Goal: Task Accomplishment & Management: Manage account settings

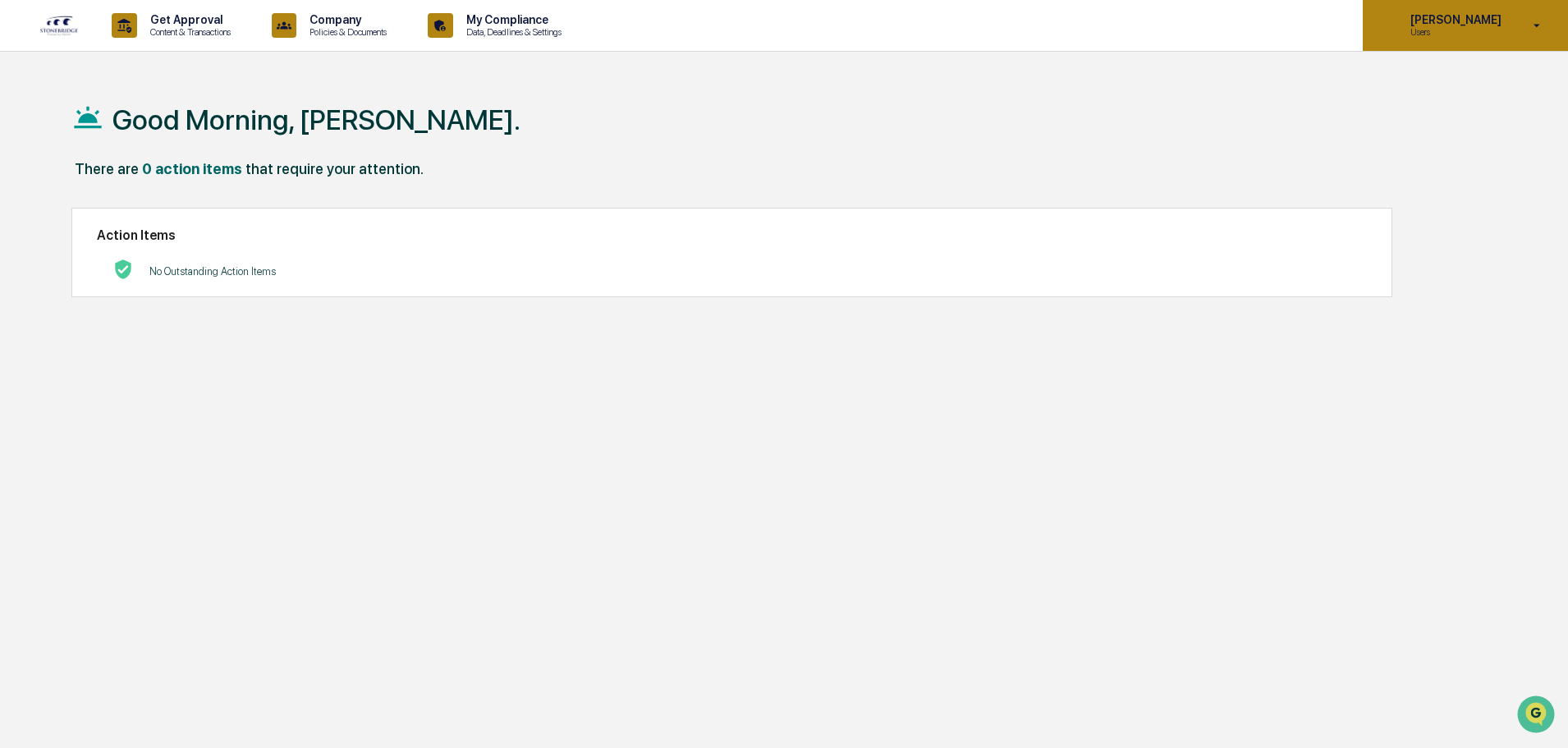
click at [1537, 36] on div "[PERSON_NAME] Users" at bounding box center [1465, 25] width 205 height 51
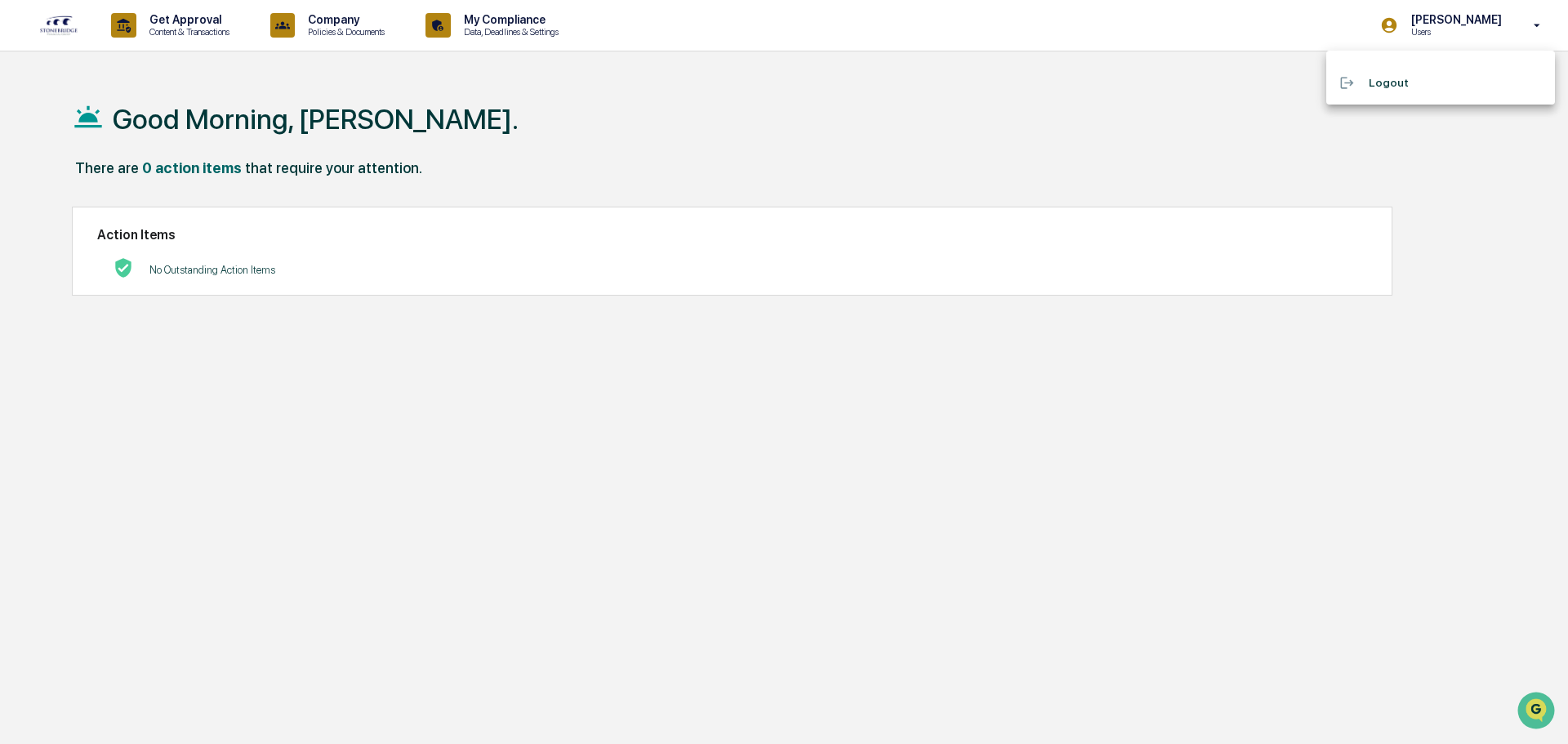
click at [298, 61] on div at bounding box center [784, 372] width 1568 height 744
click at [66, 22] on img at bounding box center [58, 25] width 39 height 21
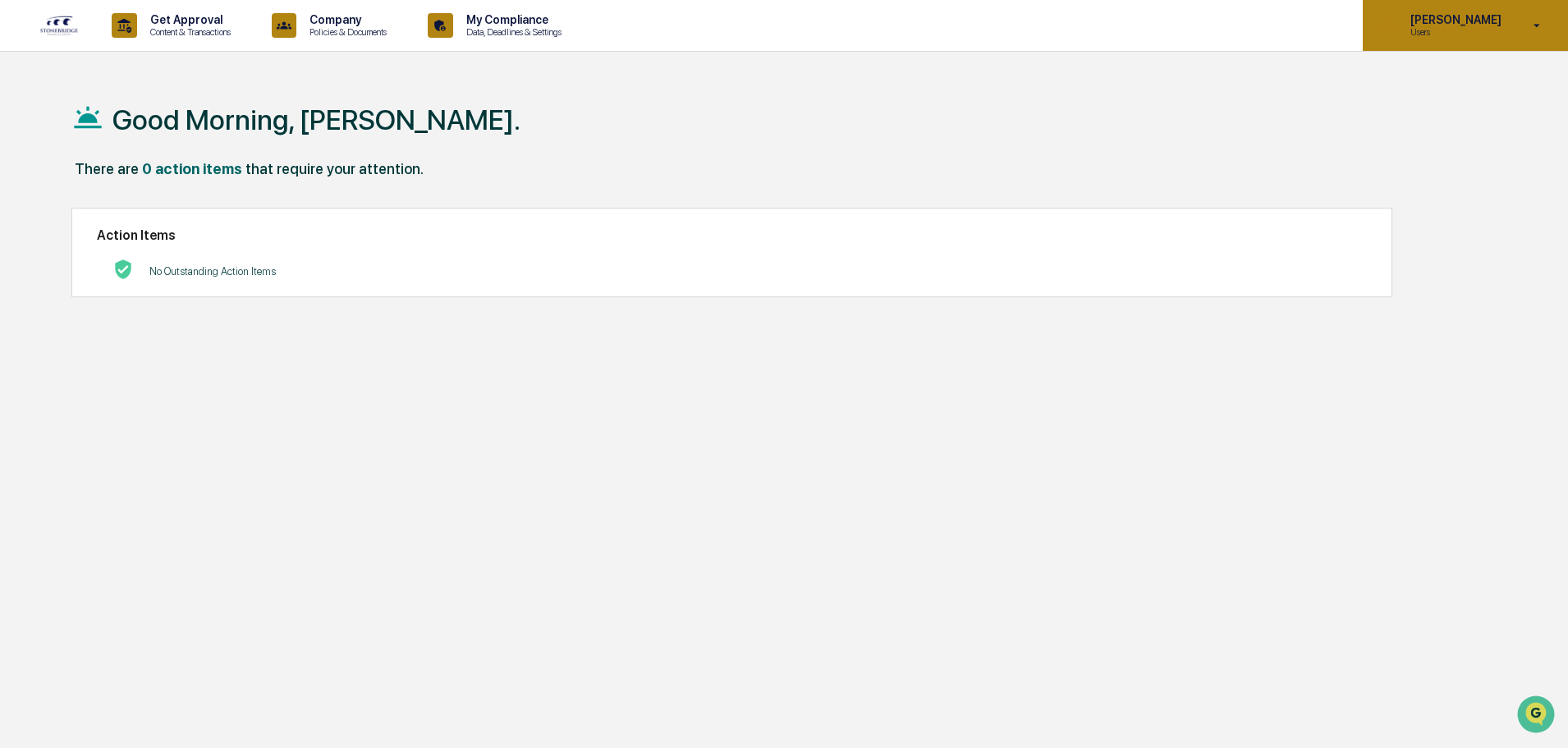
click at [1548, 28] on icon at bounding box center [1537, 26] width 29 height 15
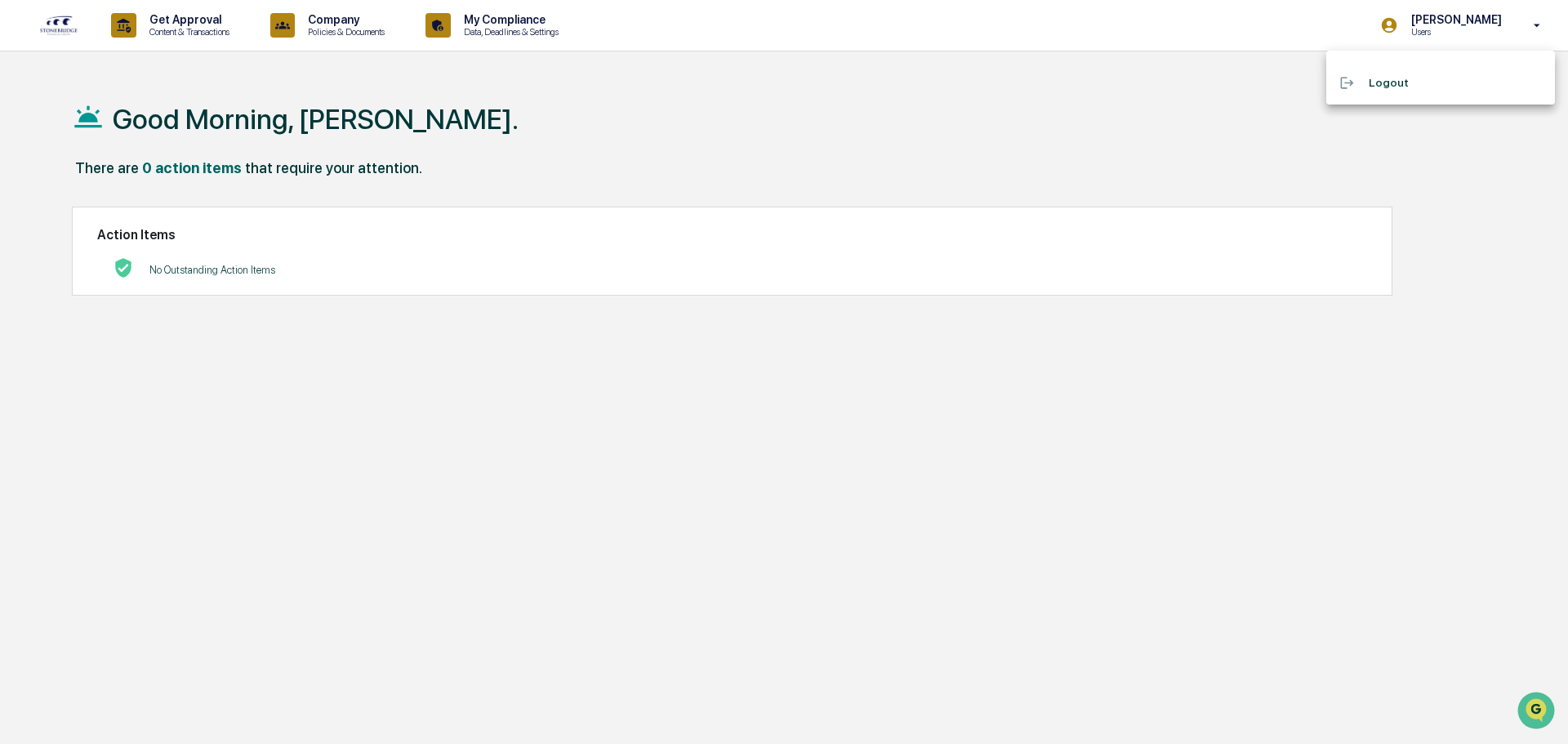
drag, startPoint x: 1136, startPoint y: 113, endPoint x: 1312, endPoint y: 44, distance: 189.0
click at [1146, 105] on div at bounding box center [784, 372] width 1568 height 744
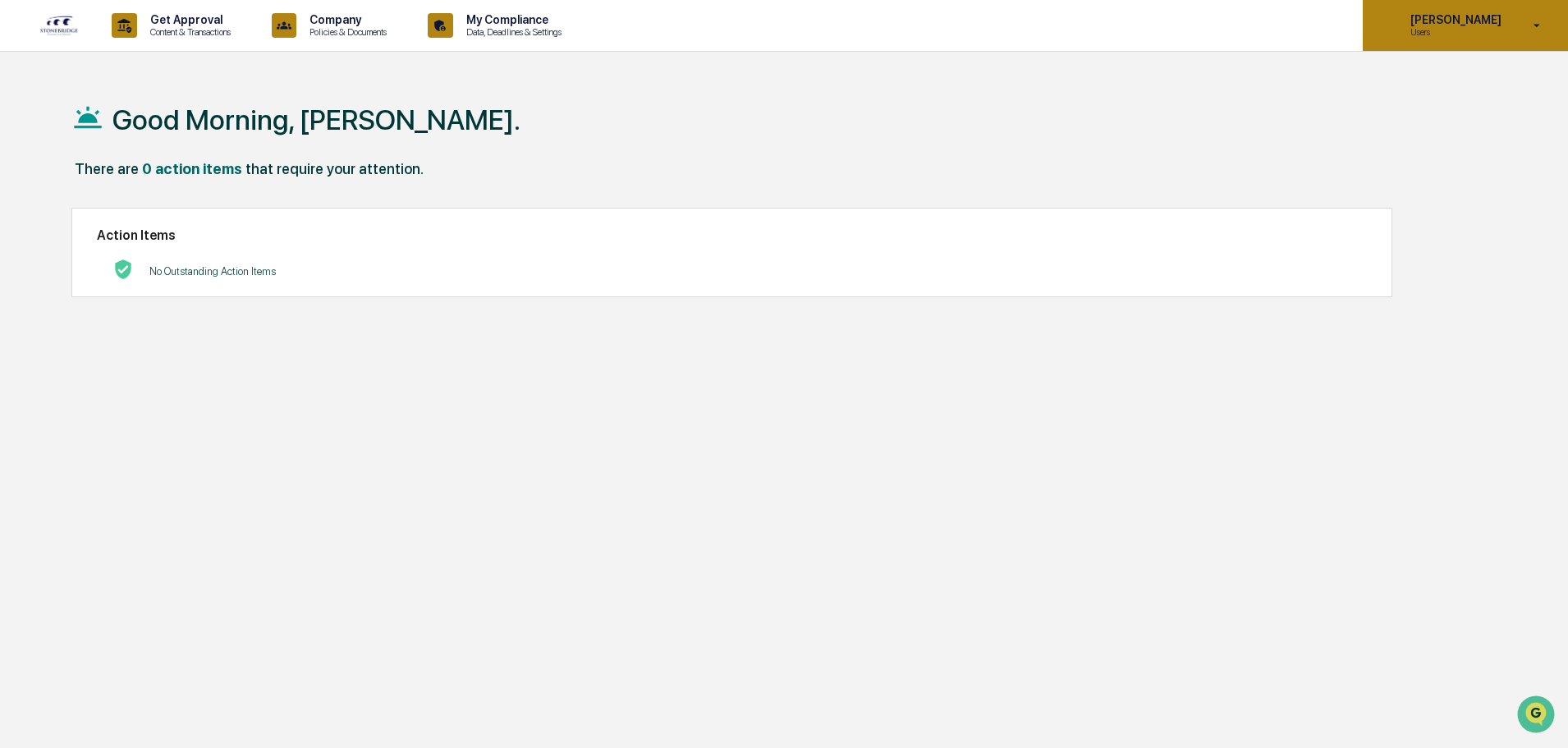
click at [1396, 23] on icon at bounding box center [1389, 26] width 15 height 15
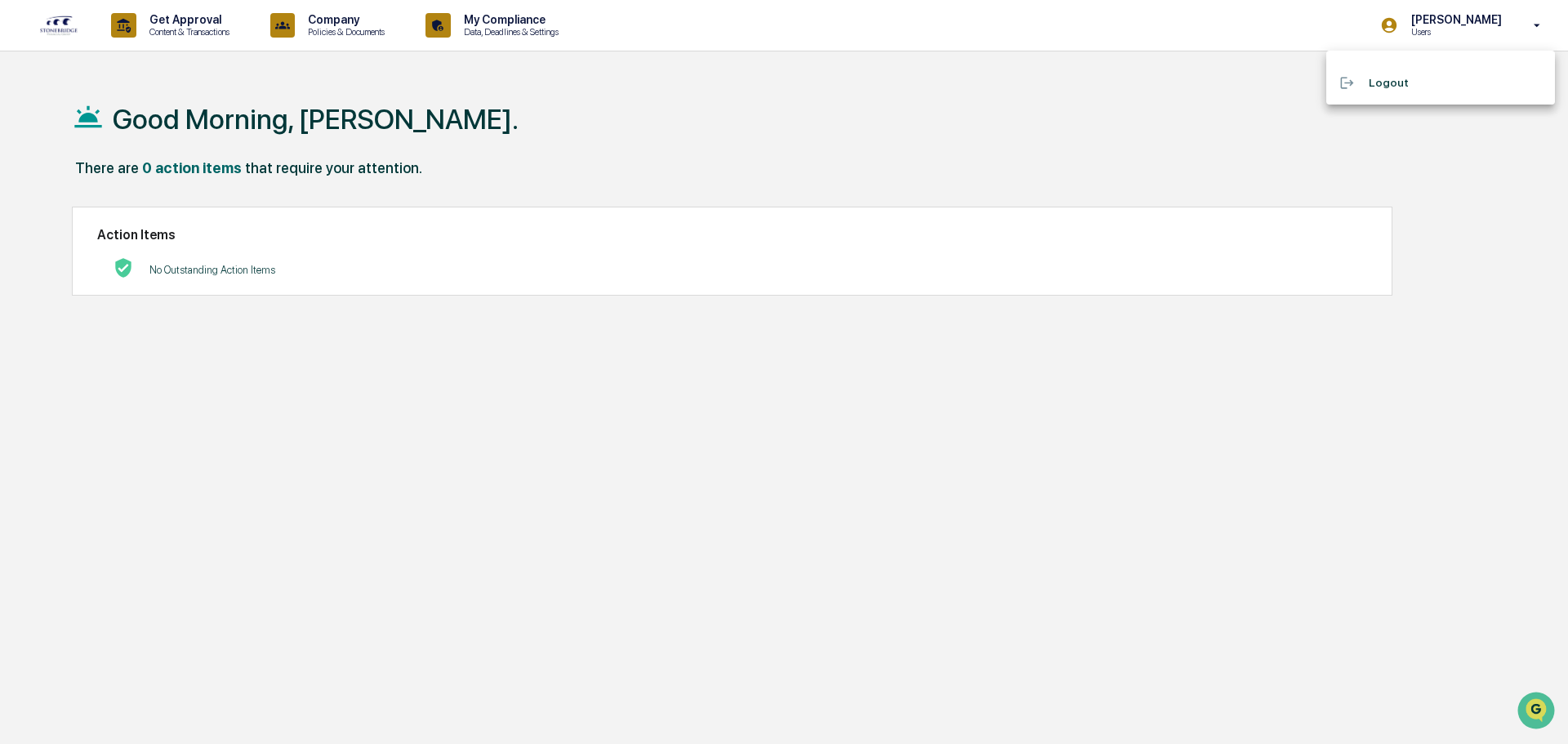
click at [887, 94] on div at bounding box center [784, 372] width 1568 height 744
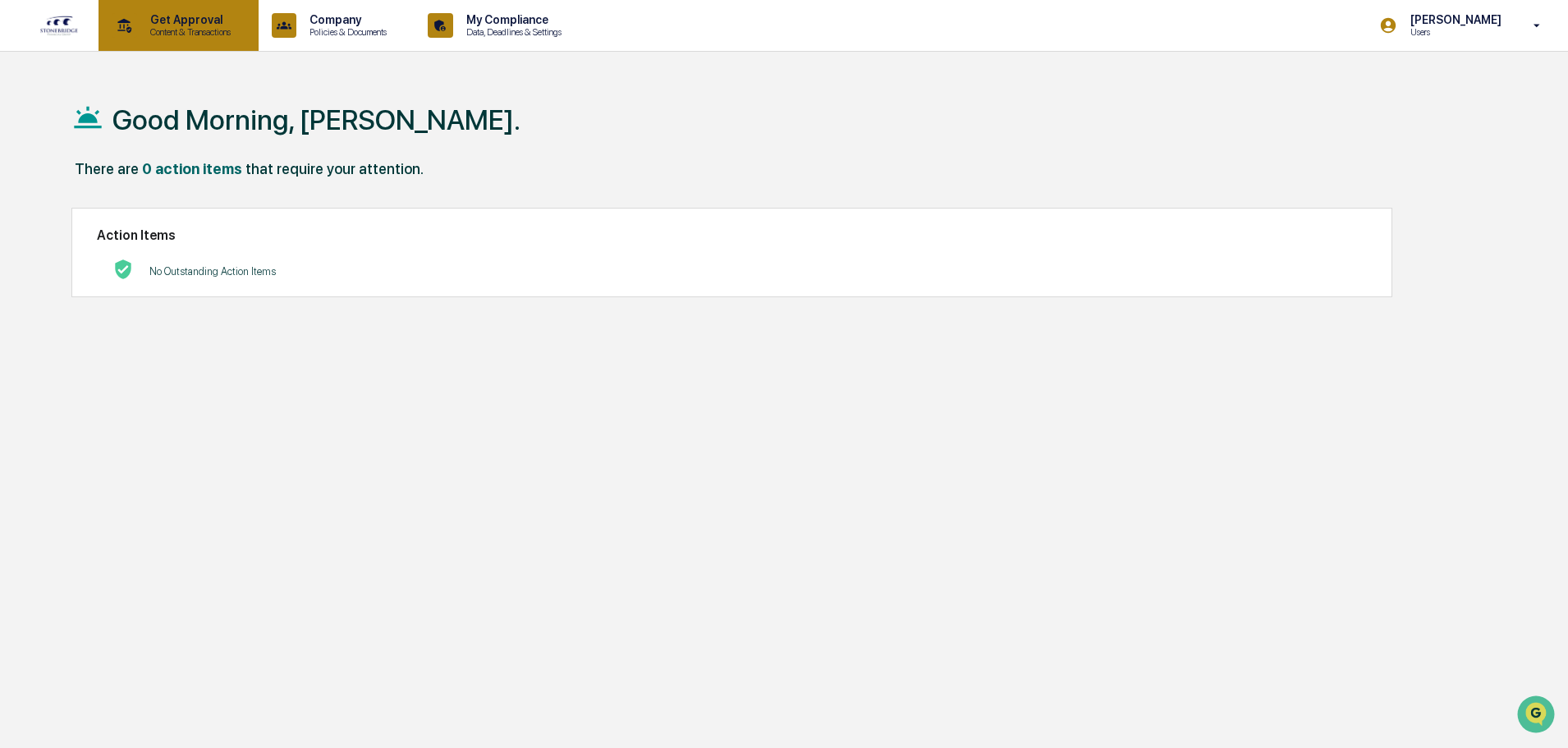
click at [238, 17] on p "Get Approval" at bounding box center [188, 20] width 102 height 13
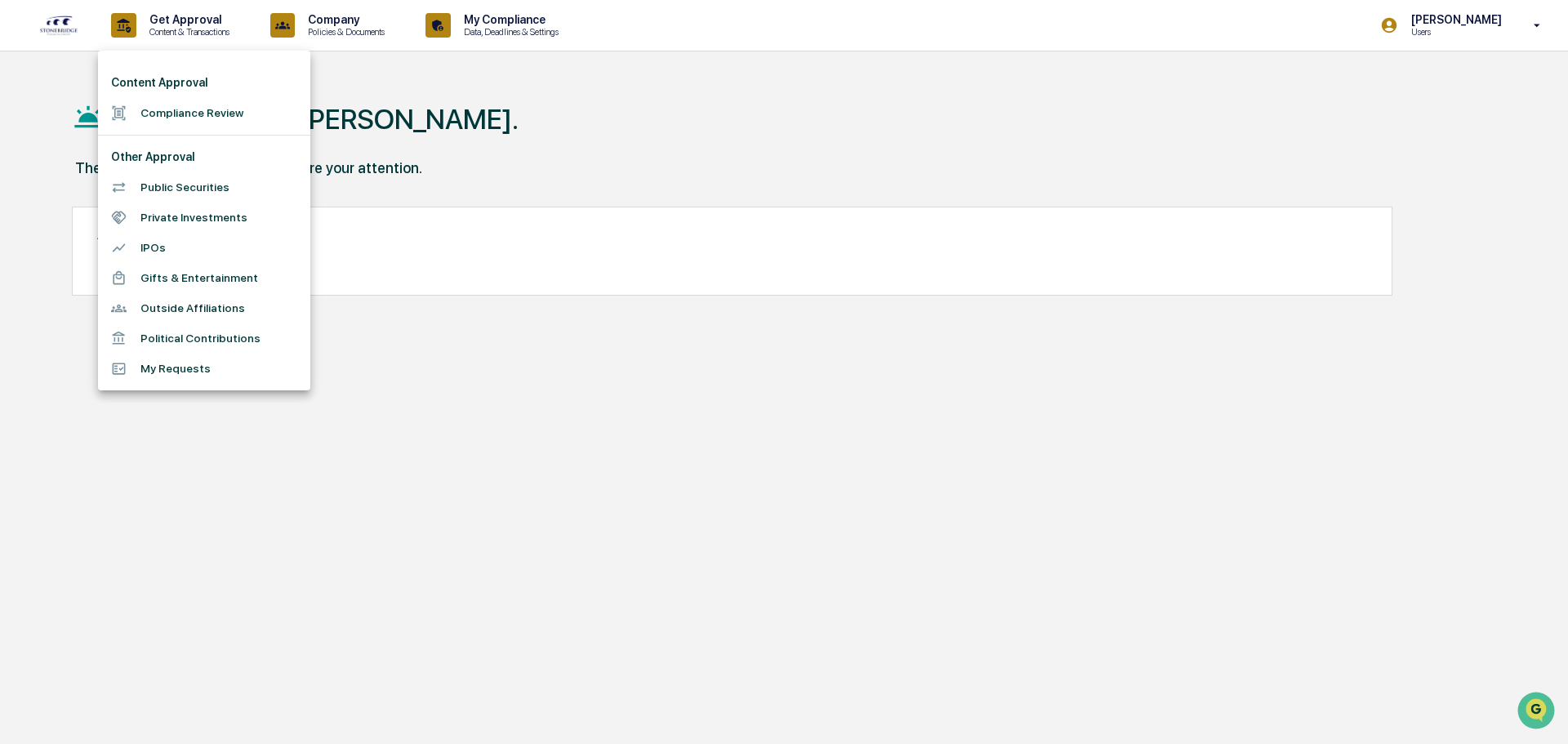
click at [346, 21] on div at bounding box center [784, 372] width 1568 height 744
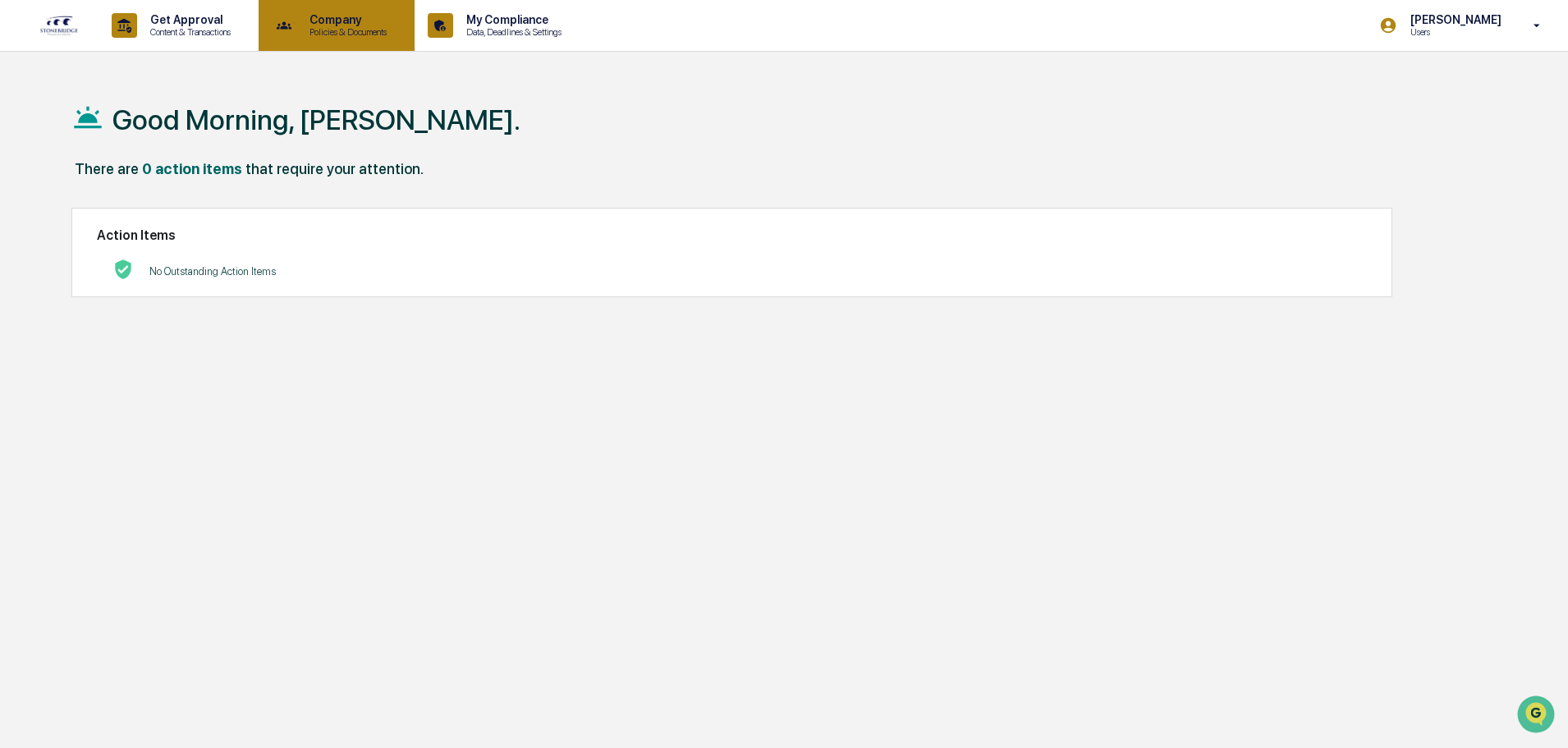
click at [356, 29] on p "Policies & Documents" at bounding box center [345, 32] width 98 height 11
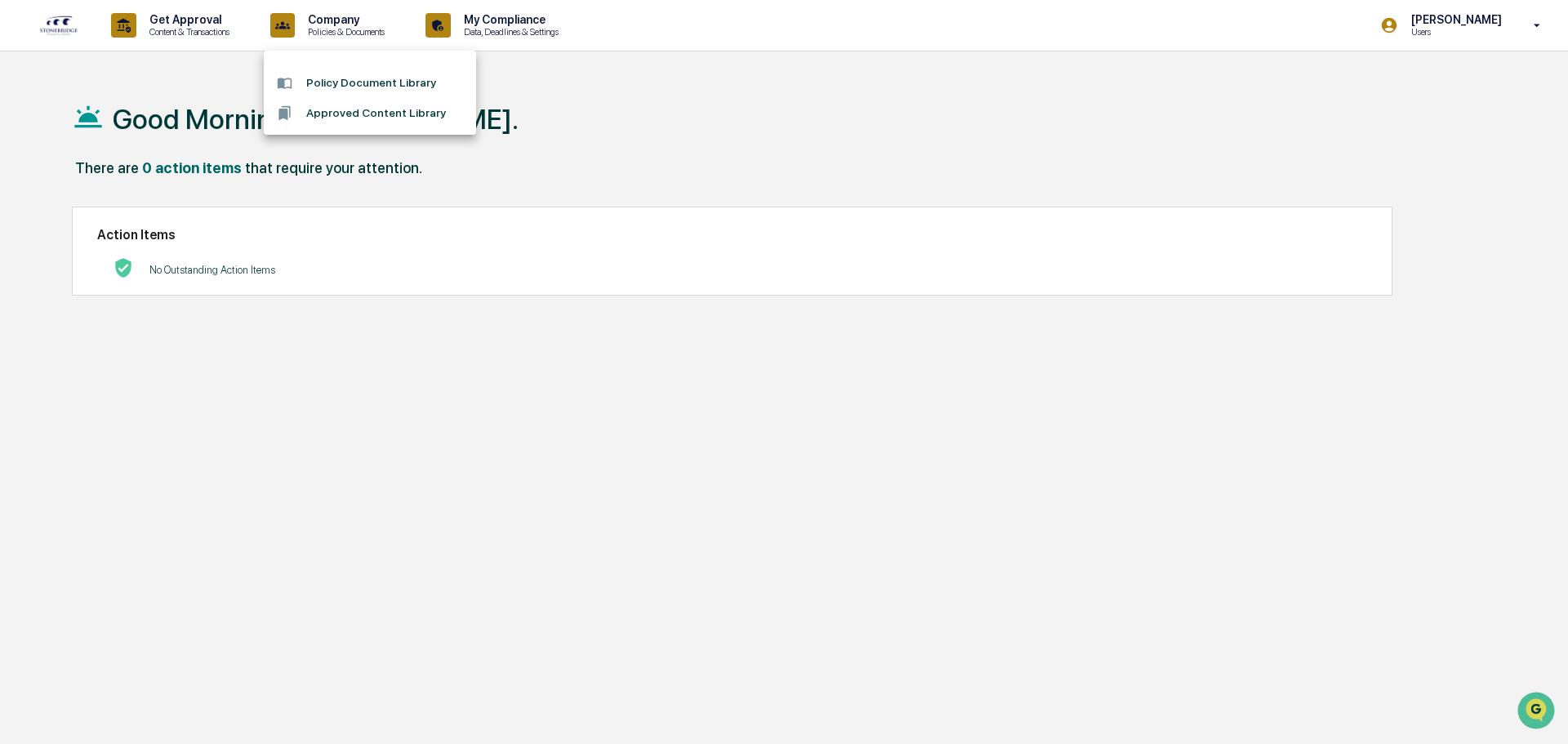
click at [490, 12] on div at bounding box center [784, 372] width 1568 height 744
click at [486, 19] on p "My Compliance" at bounding box center [508, 20] width 116 height 13
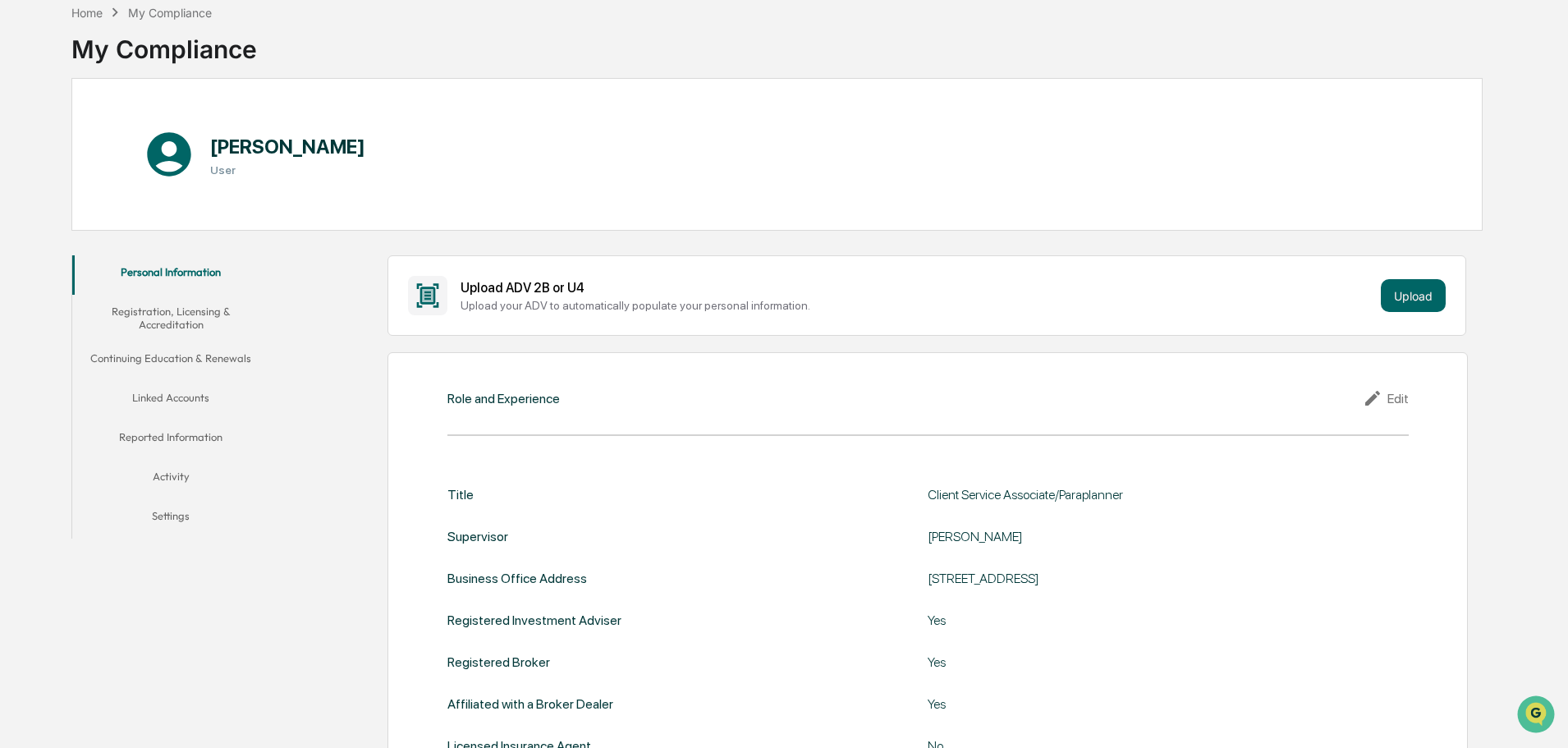
click at [189, 390] on button "Linked Accounts" at bounding box center [171, 400] width 197 height 39
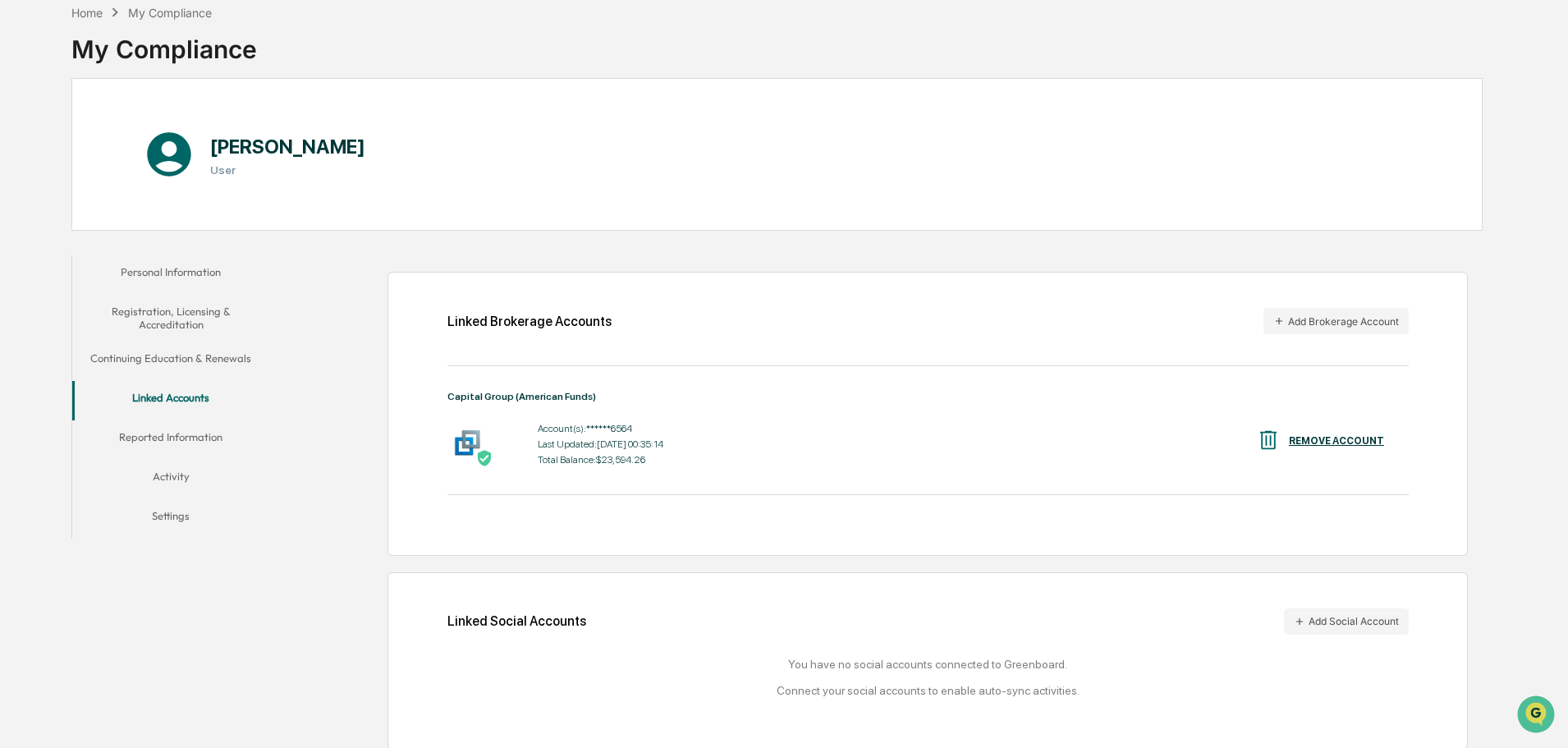
scroll to position [92, 0]
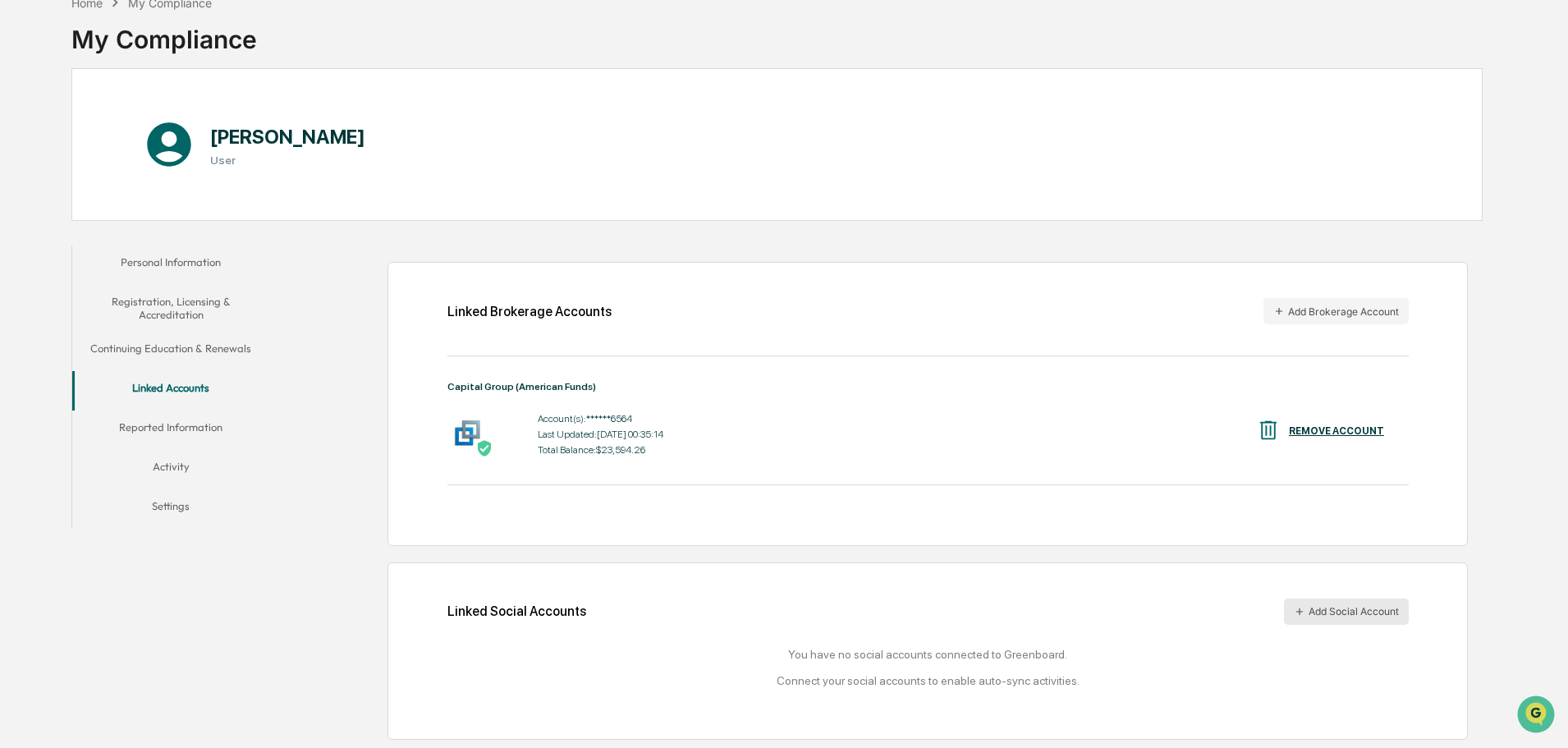
click at [1348, 612] on button "Add Social Account" at bounding box center [1346, 613] width 125 height 27
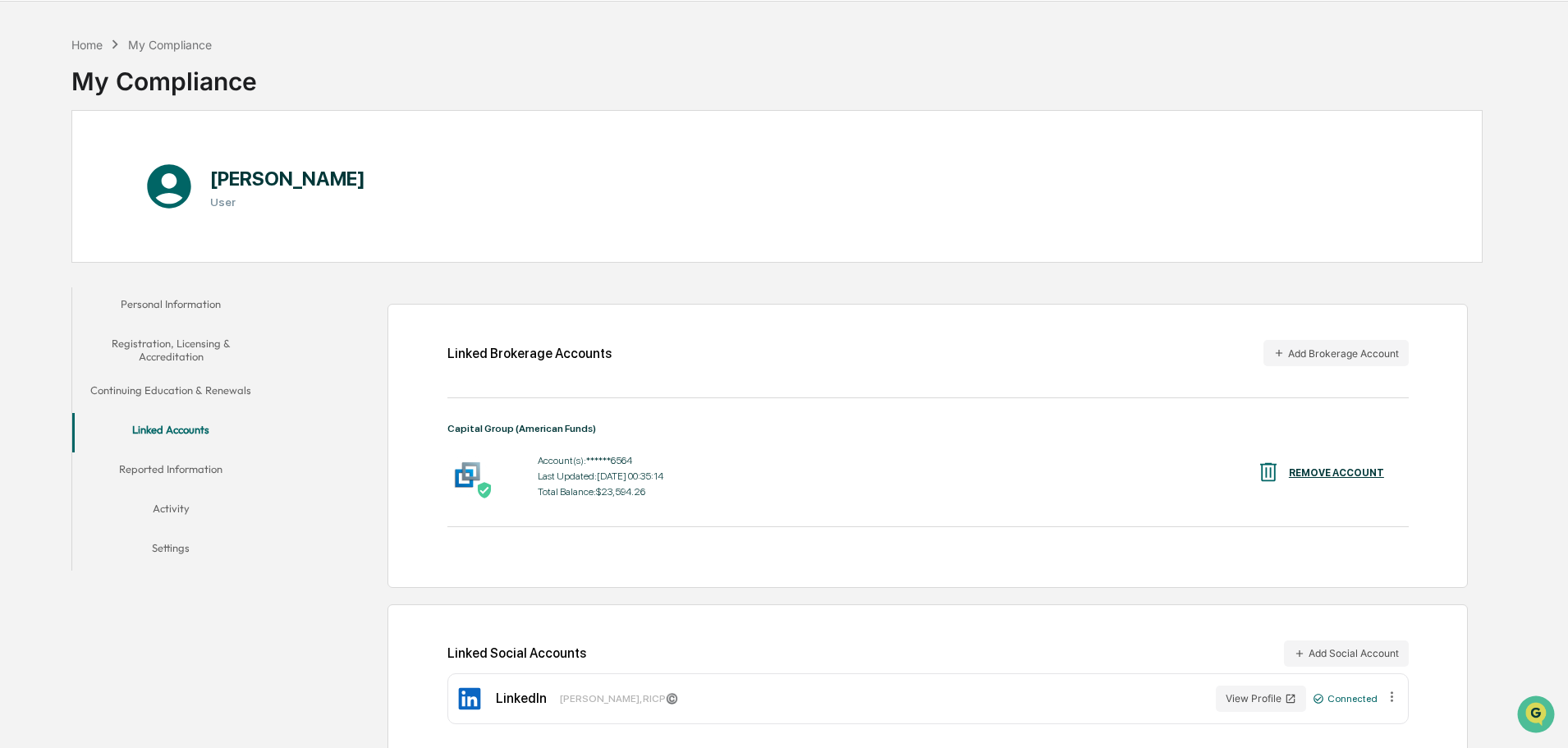
scroll to position [78, 0]
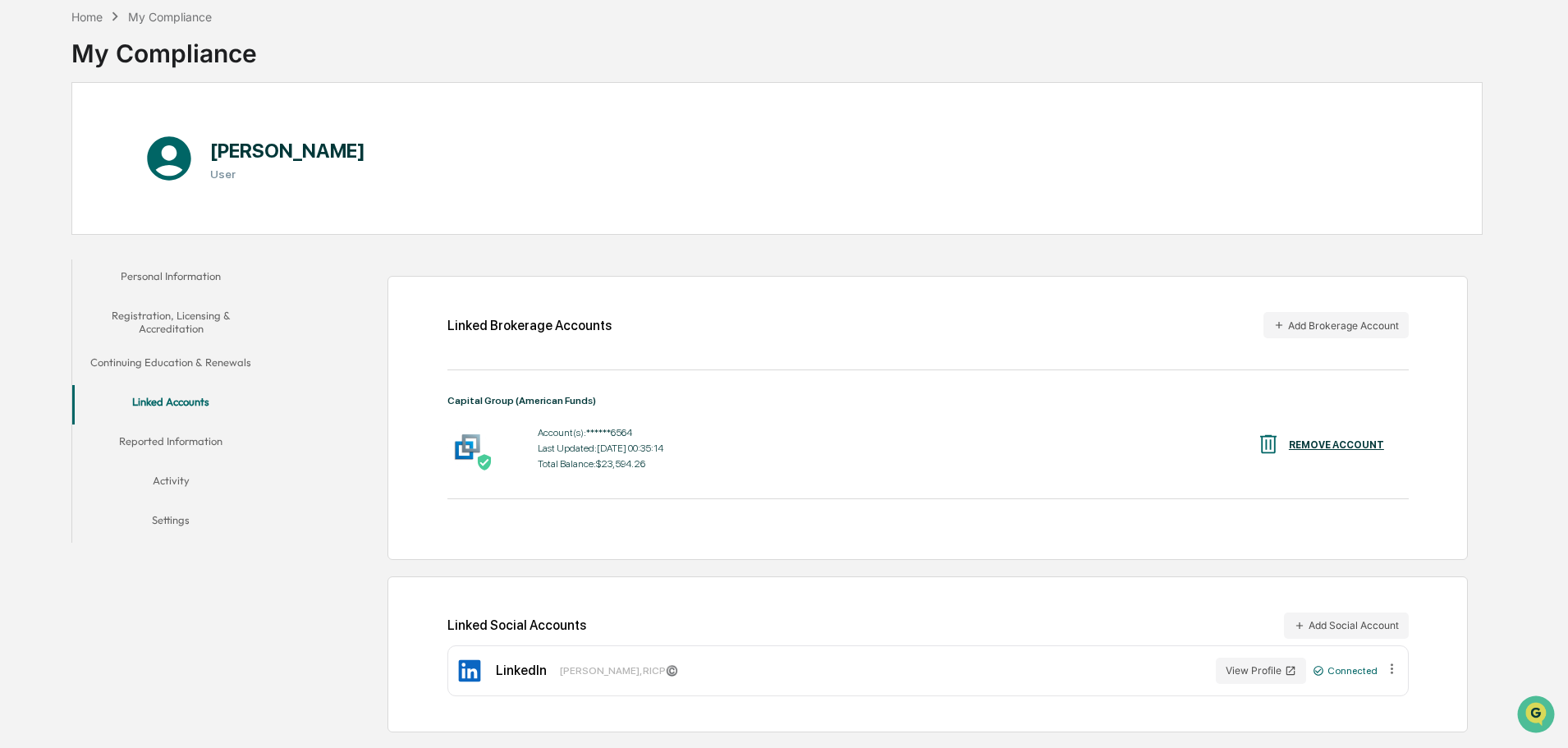
click at [1333, 311] on div "Linked Brokerage Accounts Add Brokerage Account Capital Group (American Funds) …" at bounding box center [927, 418] width 1081 height 284
click at [1329, 325] on button "Add Brokerage Account" at bounding box center [1336, 325] width 145 height 27
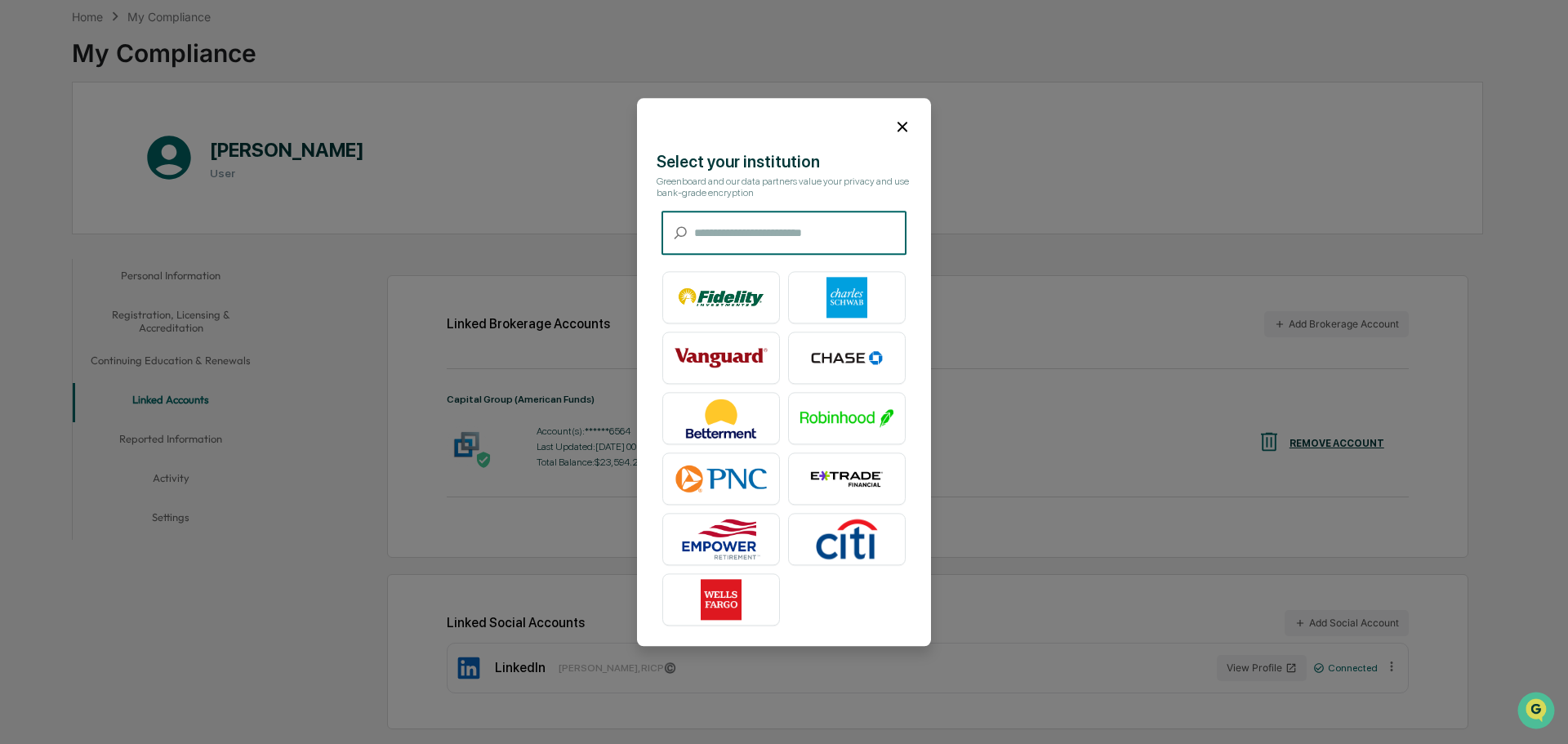
click at [764, 247] on input "text" at bounding box center [801, 233] width 212 height 44
click at [903, 126] on icon at bounding box center [902, 126] width 9 height 9
